Goal: Go to known website: Access a specific website the user already knows

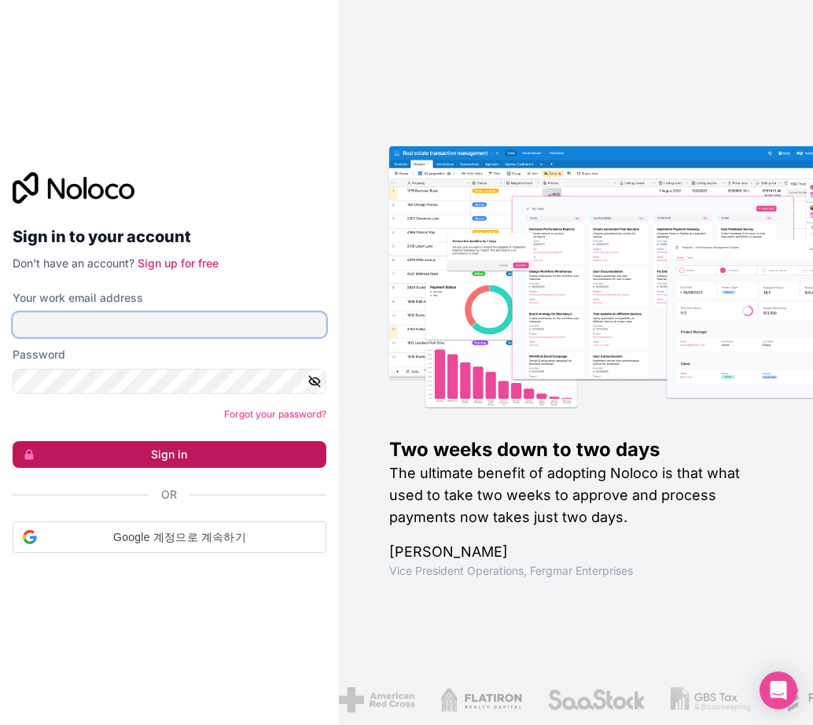
type input "[EMAIL_ADDRESS][DOMAIN_NAME]"
click at [147, 452] on button "Sign in" at bounding box center [170, 454] width 314 height 27
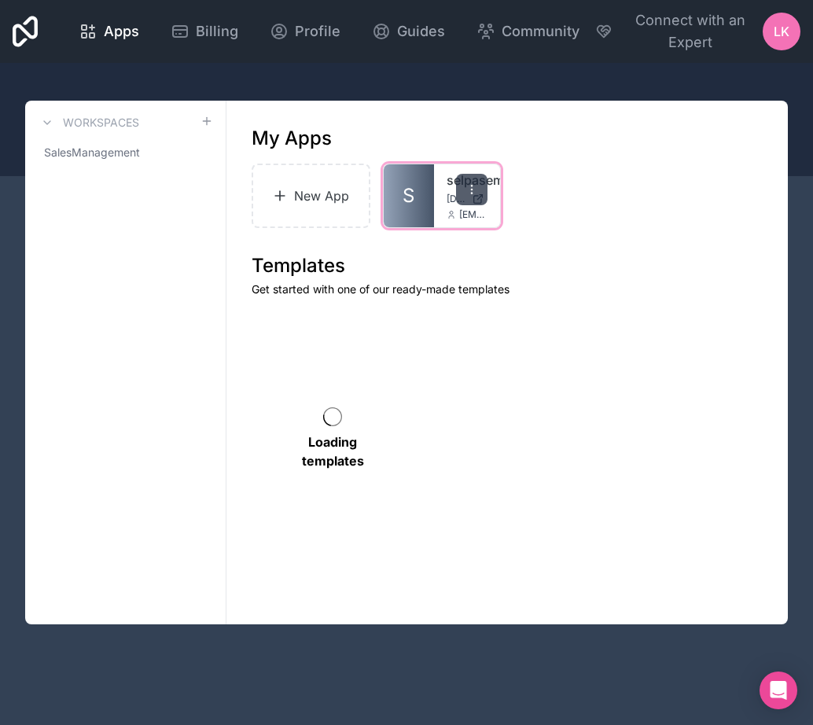
click at [466, 193] on icon at bounding box center [472, 189] width 13 height 13
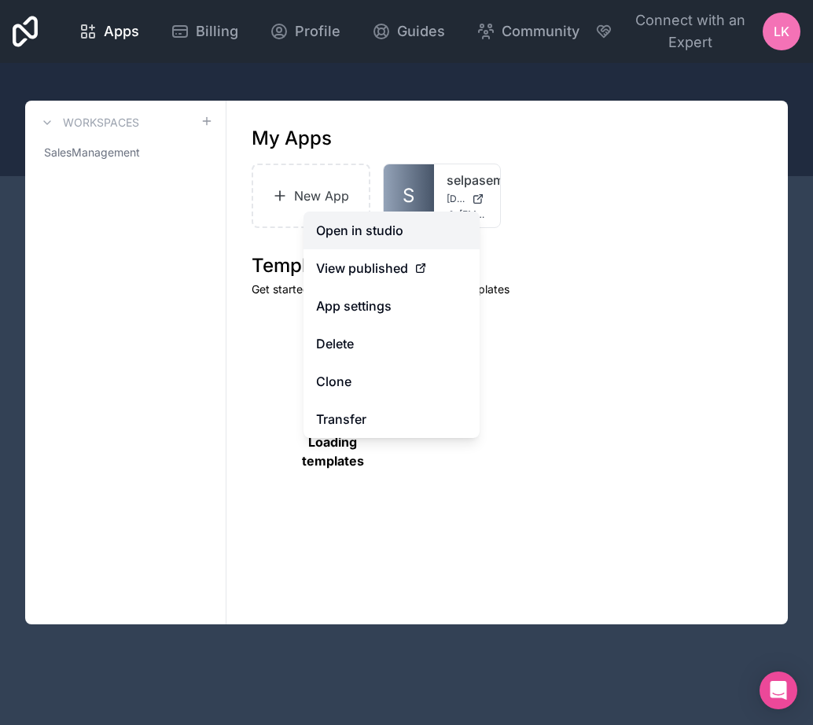
click at [374, 233] on link "Open in studio" at bounding box center [392, 231] width 176 height 38
